Goal: Find specific fact: Find specific fact

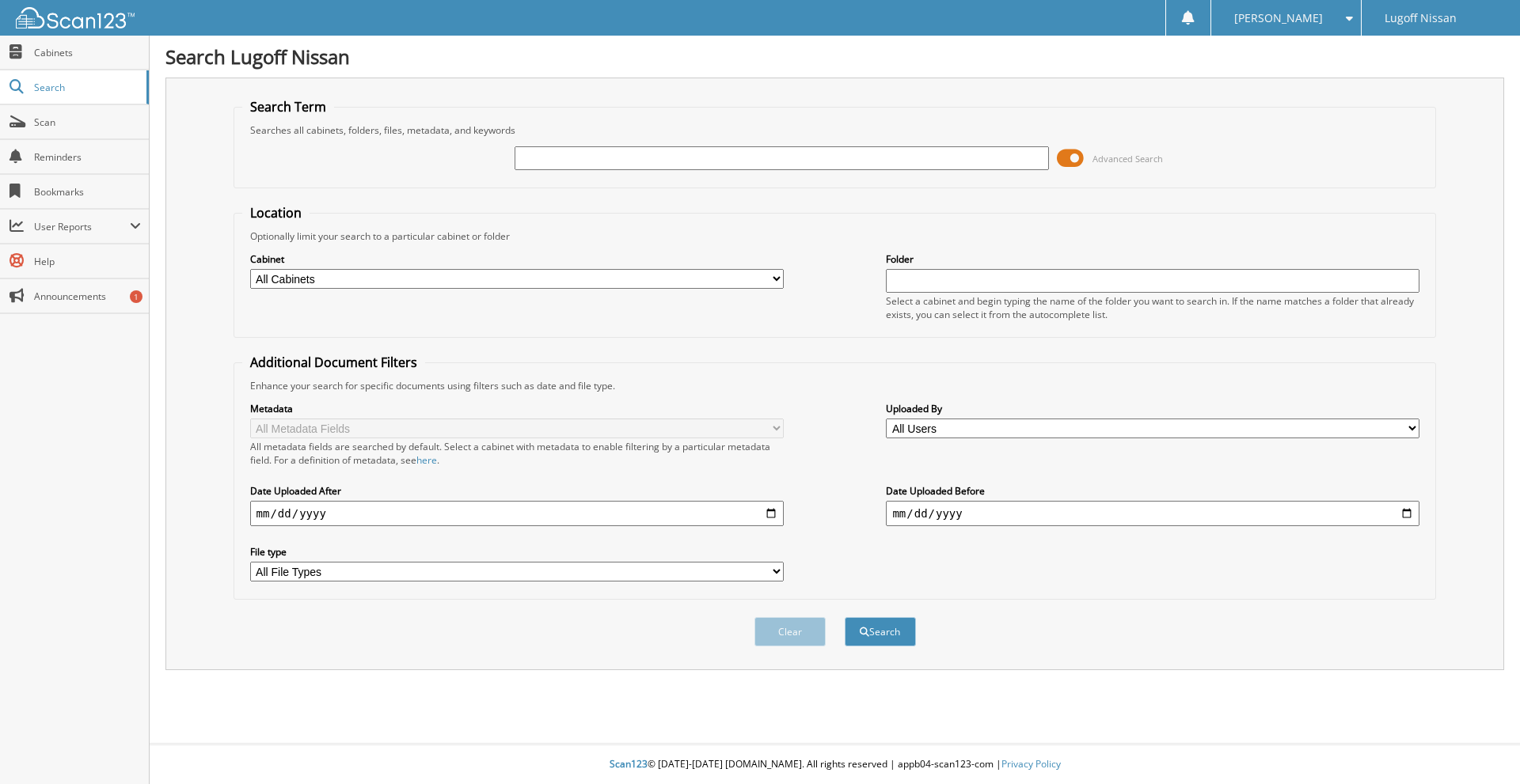
click at [555, 160] on input "text" at bounding box center [781, 158] width 533 height 24
type input "18654"
click at [1075, 155] on span at bounding box center [1070, 158] width 27 height 24
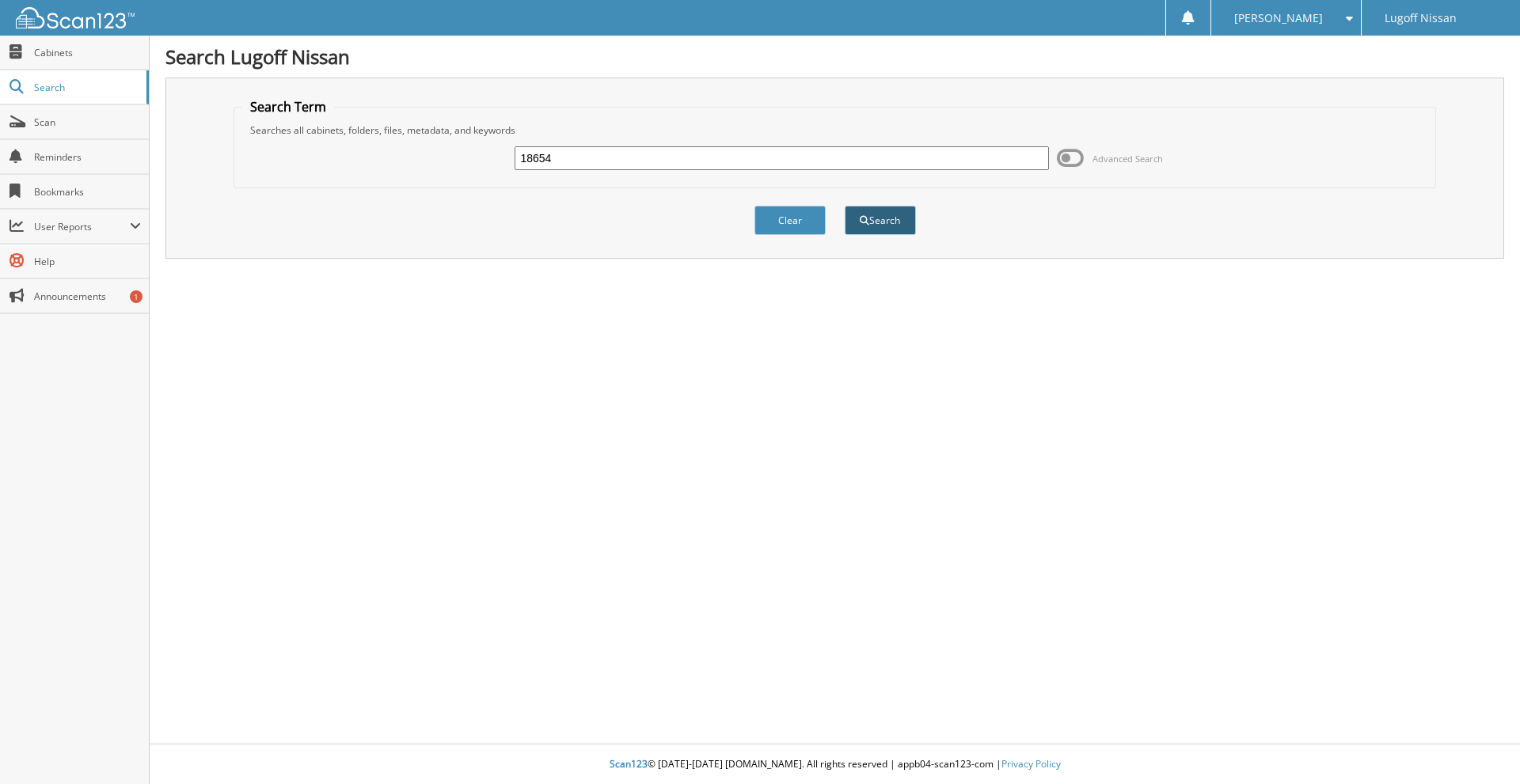
click at [882, 218] on button "Search" at bounding box center [881, 220] width 71 height 29
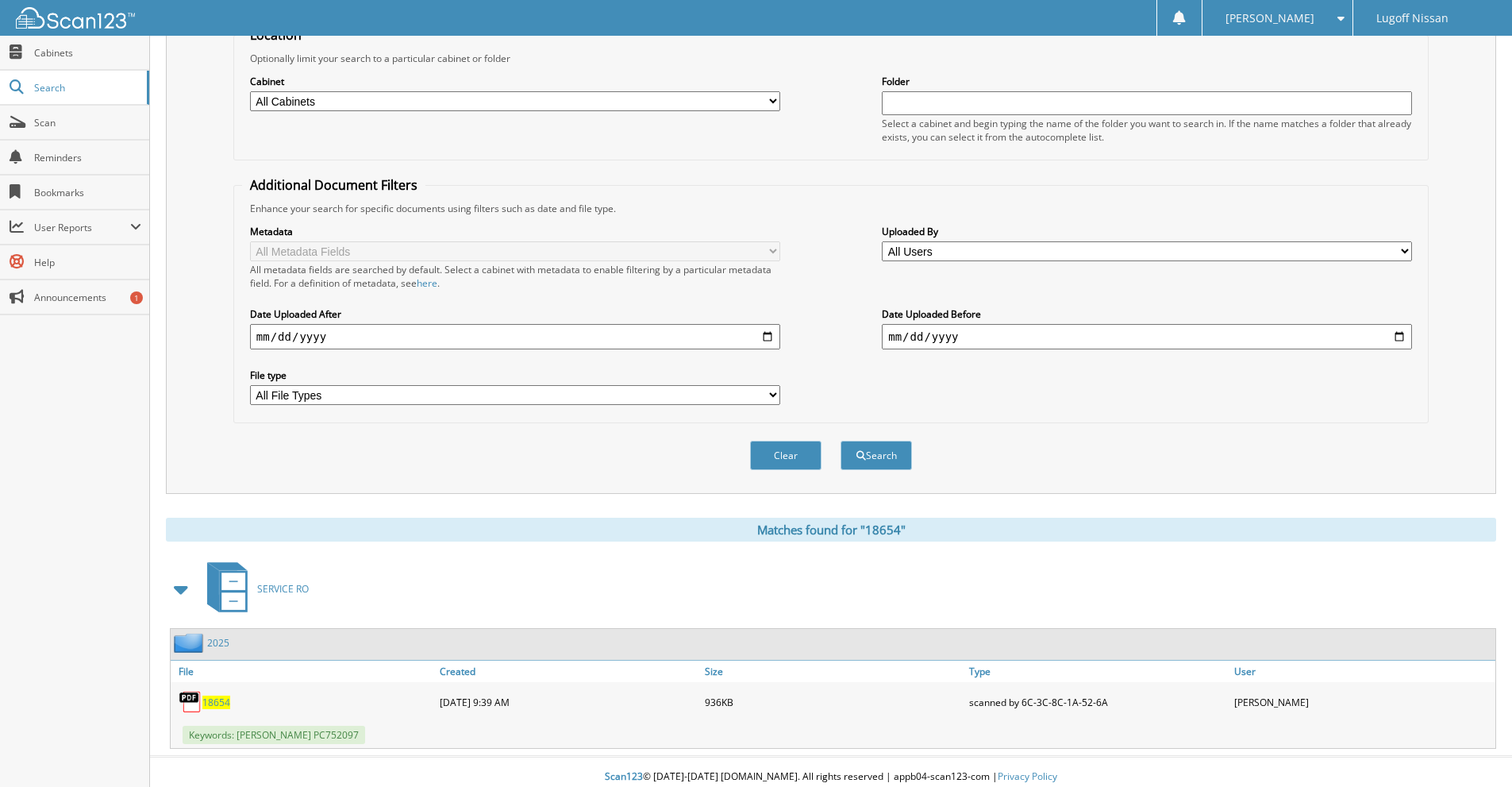
scroll to position [189, 0]
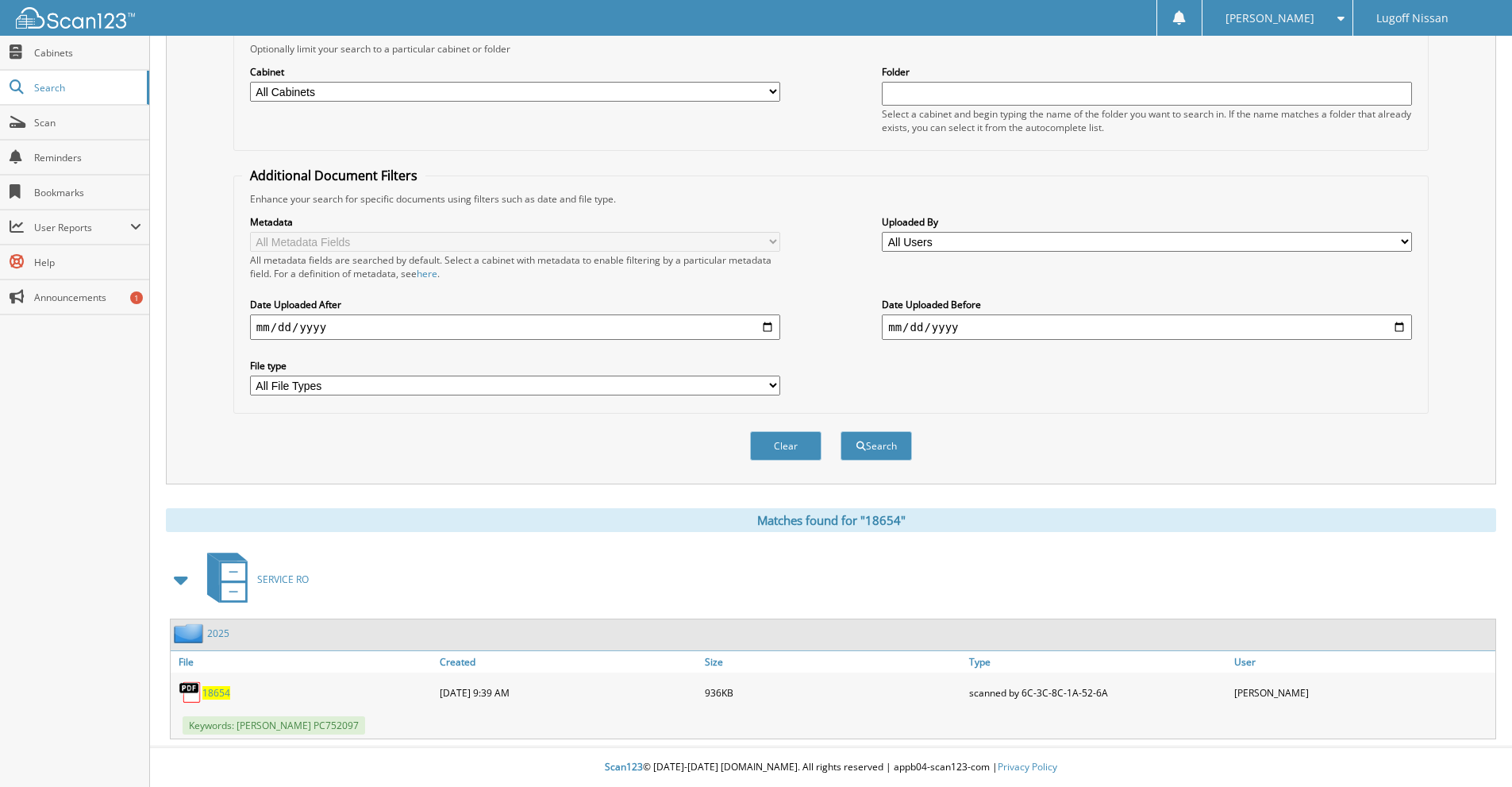
click at [207, 692] on span "18654" at bounding box center [216, 693] width 28 height 14
